Goal: Task Accomplishment & Management: Manage account settings

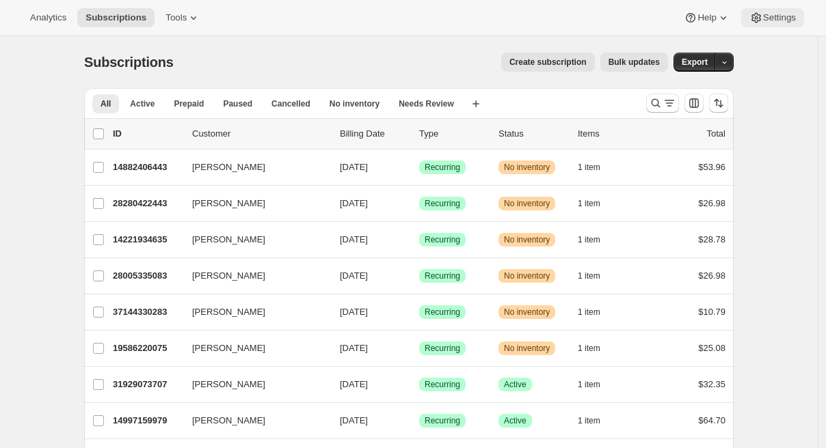
click at [774, 19] on span "Settings" at bounding box center [779, 17] width 33 height 11
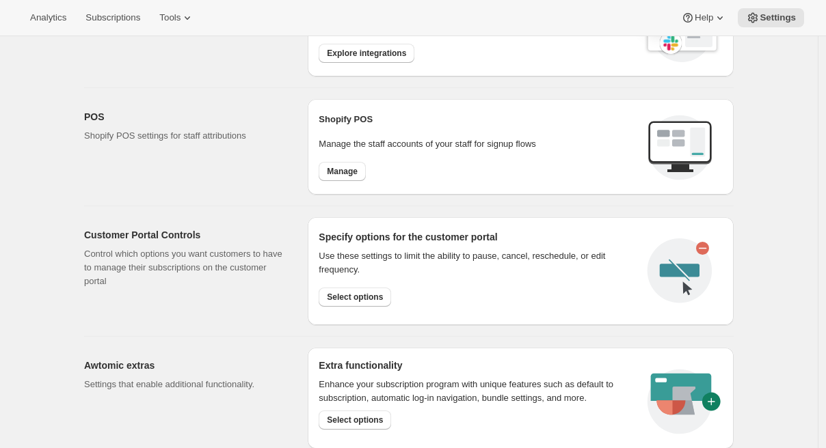
scroll to position [636, 0]
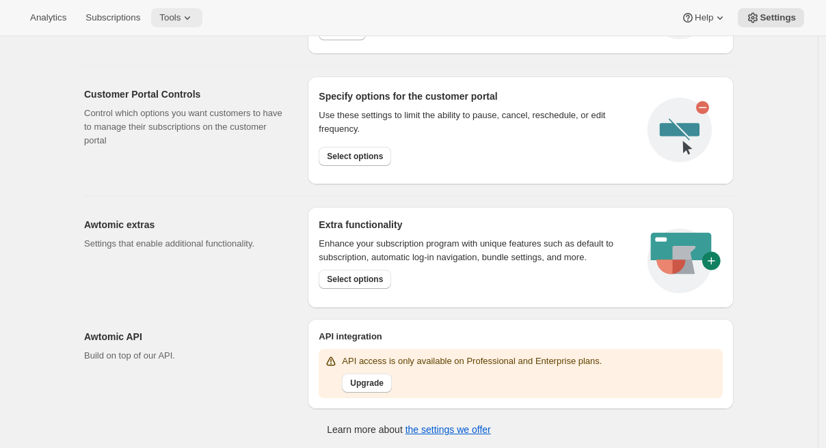
click at [194, 21] on icon at bounding box center [187, 18] width 14 height 14
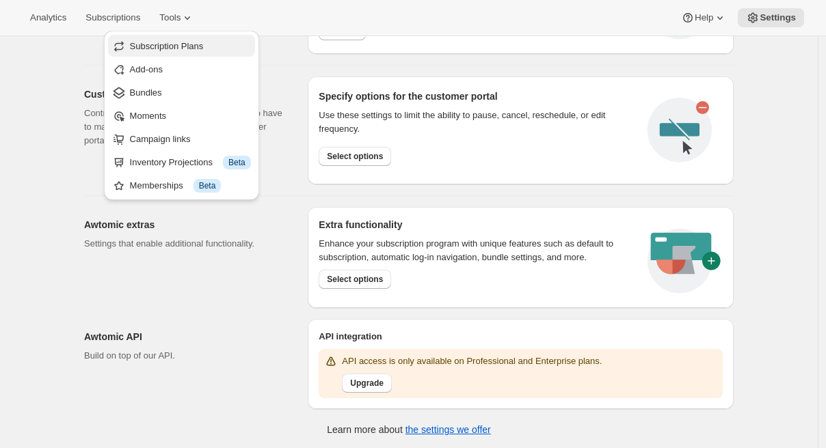
click at [191, 48] on span "Subscription Plans" at bounding box center [167, 46] width 74 height 10
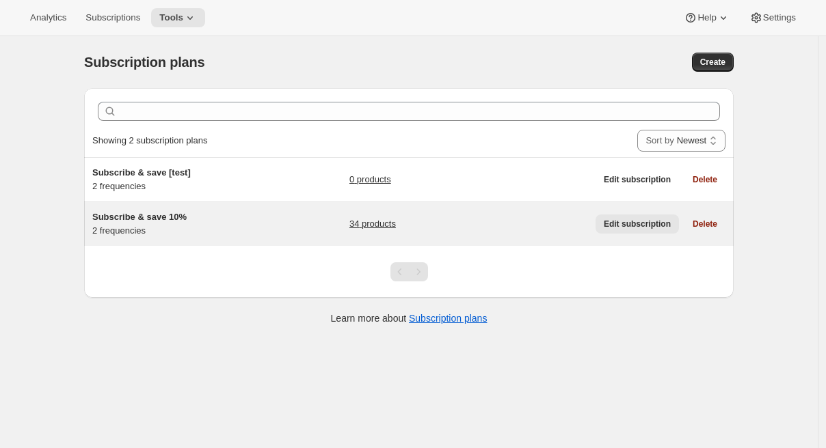
click at [616, 224] on span "Edit subscription" at bounding box center [637, 224] width 67 height 11
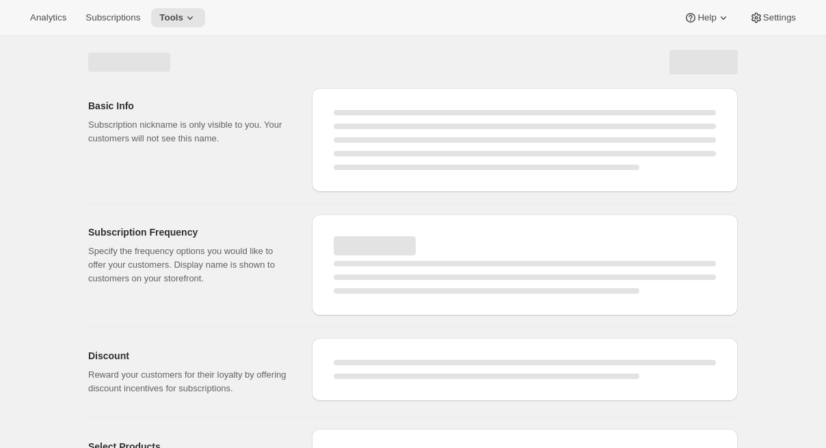
select select "WEEK"
select select "MONTH"
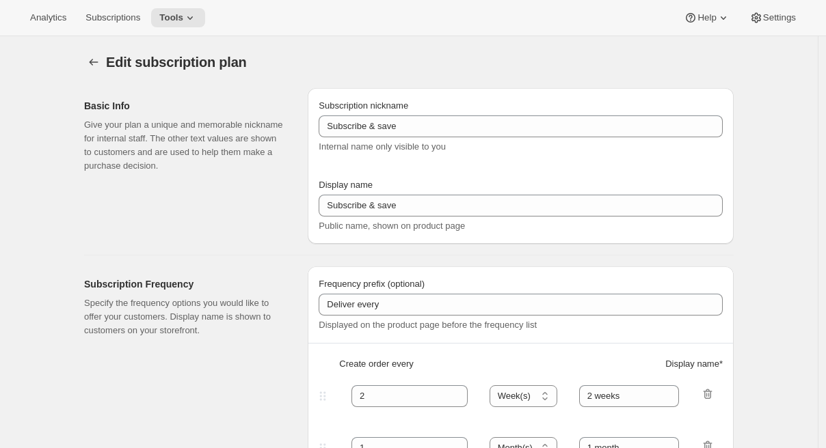
type input "Subscribe & save 10%"
type input "30"
select select "DAY"
type input "Every 30 days"
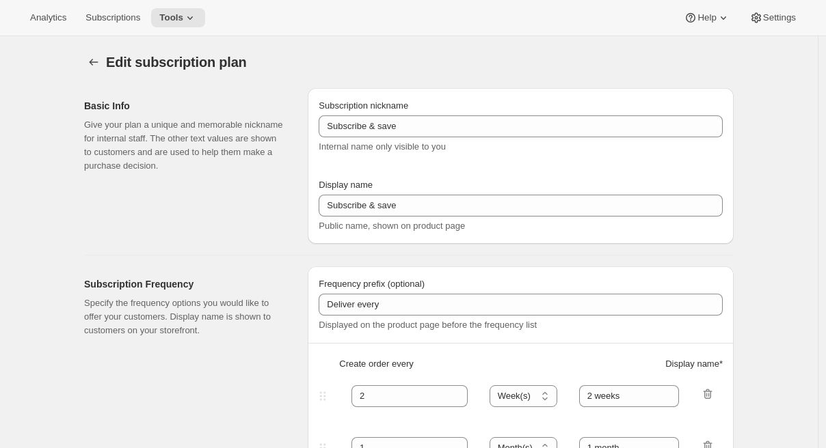
type input "60"
select select "DAY"
type input "Every 60 days"
type input "10"
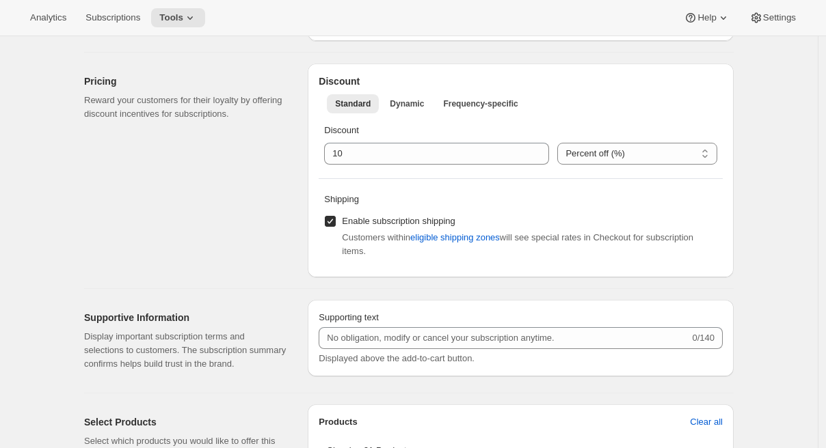
scroll to position [472, 0]
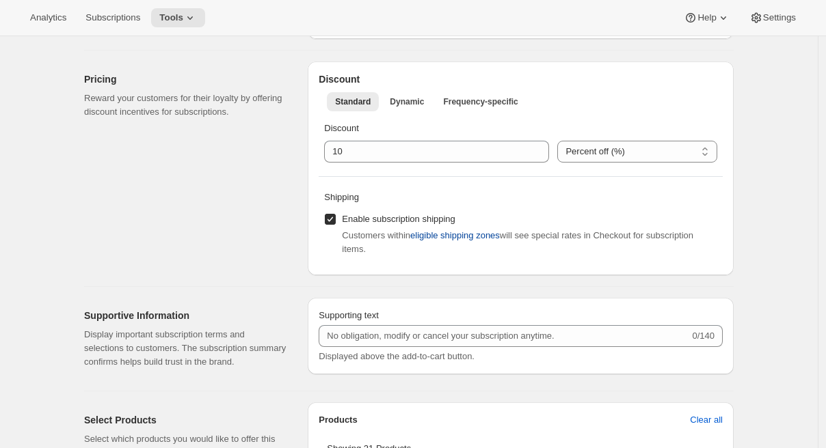
click at [474, 239] on span "eligible shipping zones" at bounding box center [455, 236] width 90 height 14
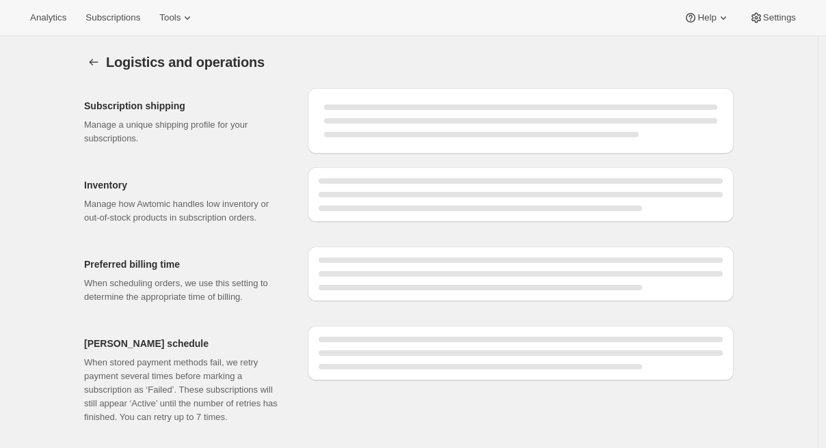
select select "DAY"
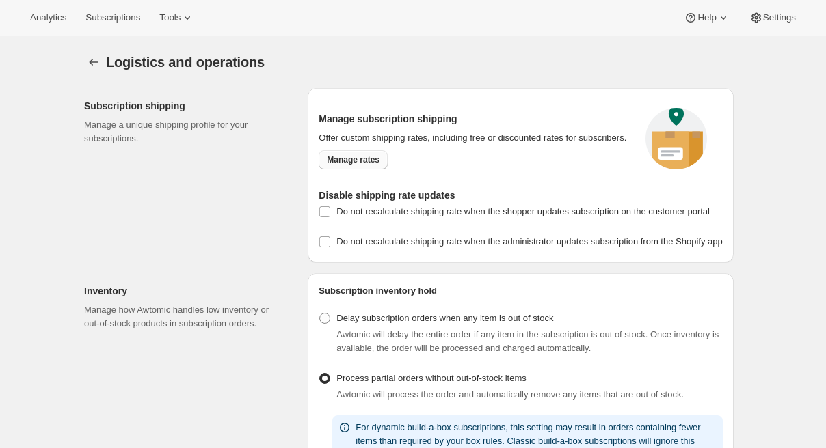
click at [361, 165] on span "Manage rates" at bounding box center [353, 159] width 53 height 11
click at [357, 162] on span "Manage rates" at bounding box center [353, 159] width 53 height 11
